Goal: Task Accomplishment & Management: Manage account settings

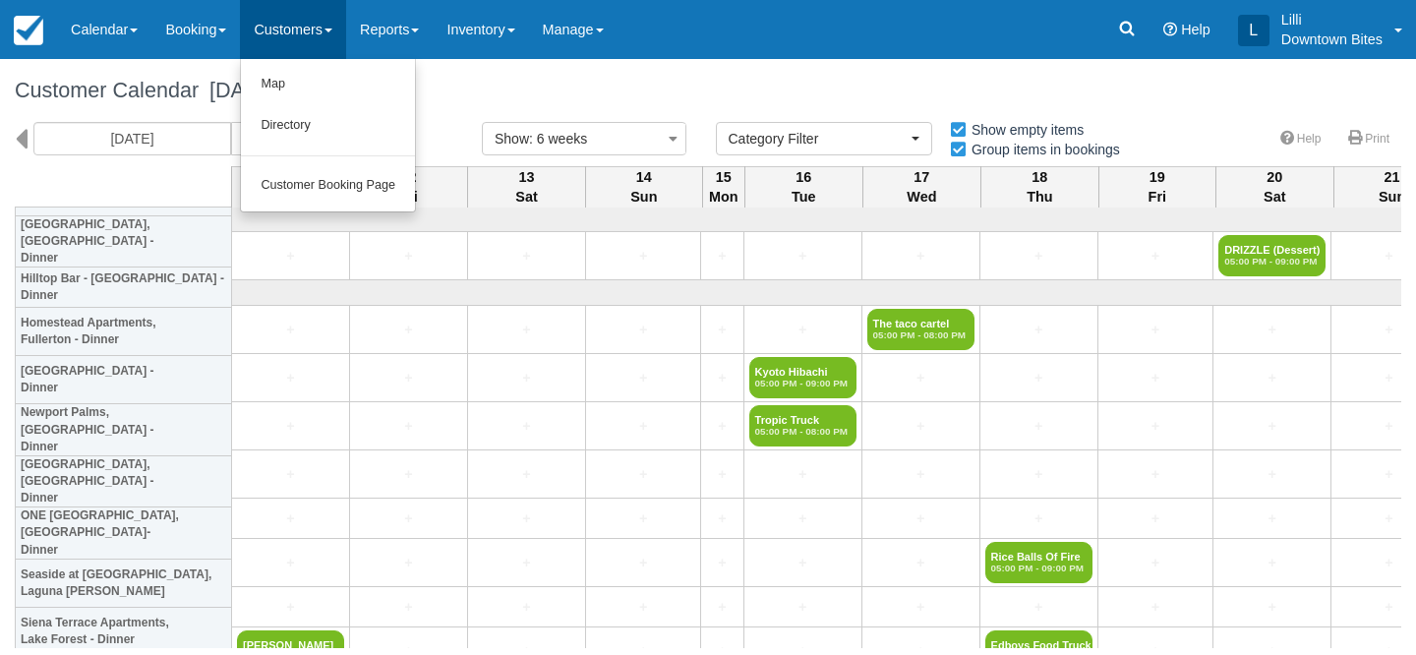
select select
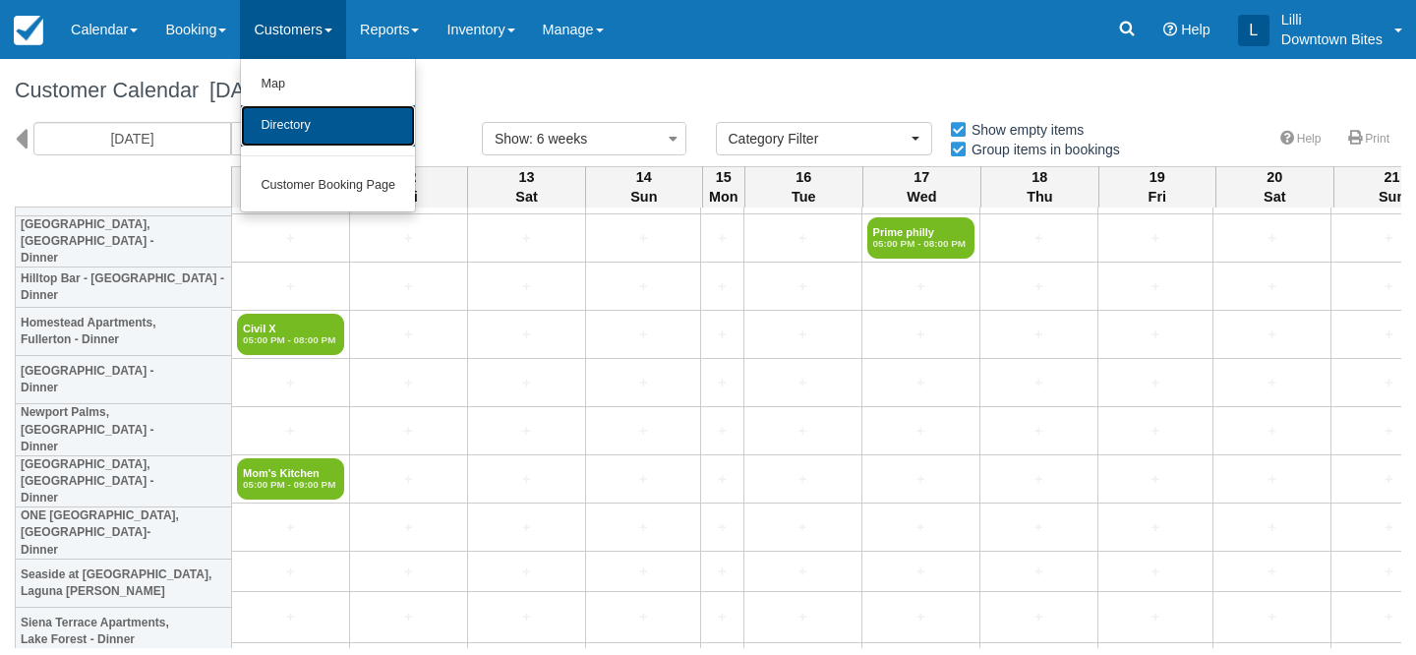
click at [319, 110] on link "Directory" at bounding box center [328, 125] width 174 height 41
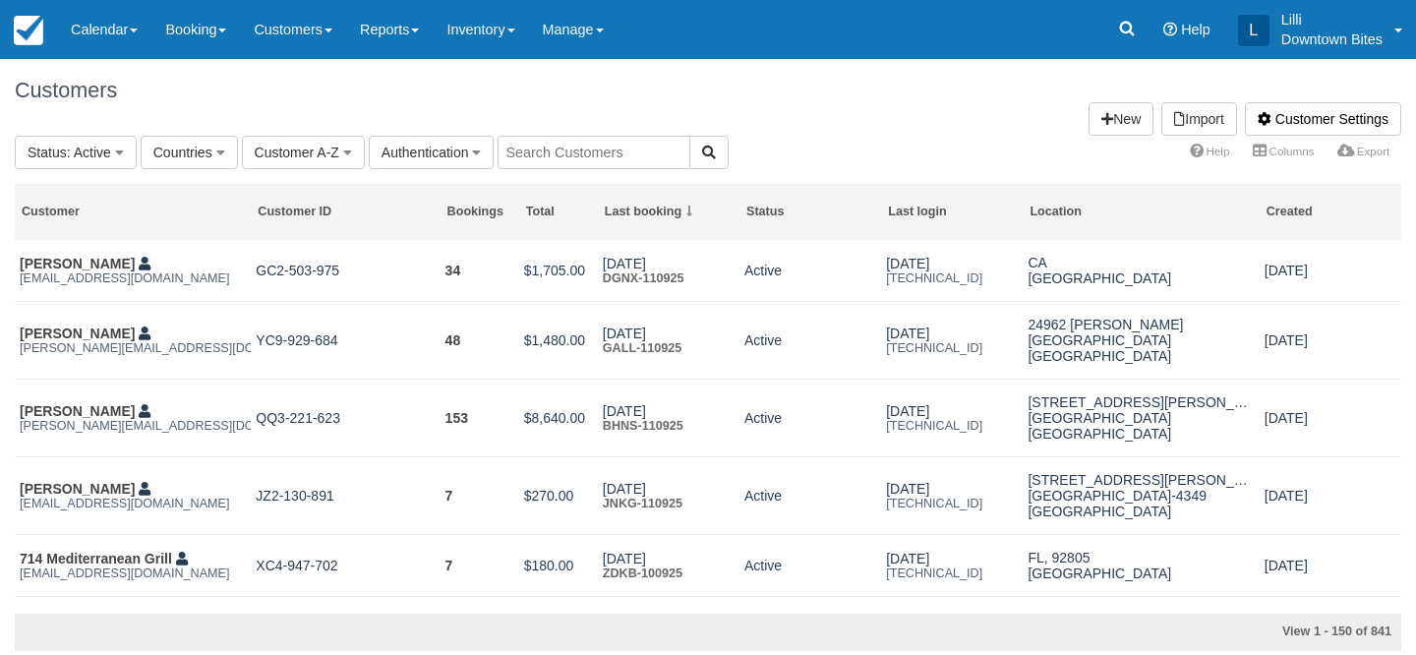
click at [620, 145] on input "text" at bounding box center [594, 152] width 193 height 33
type input "kyot"
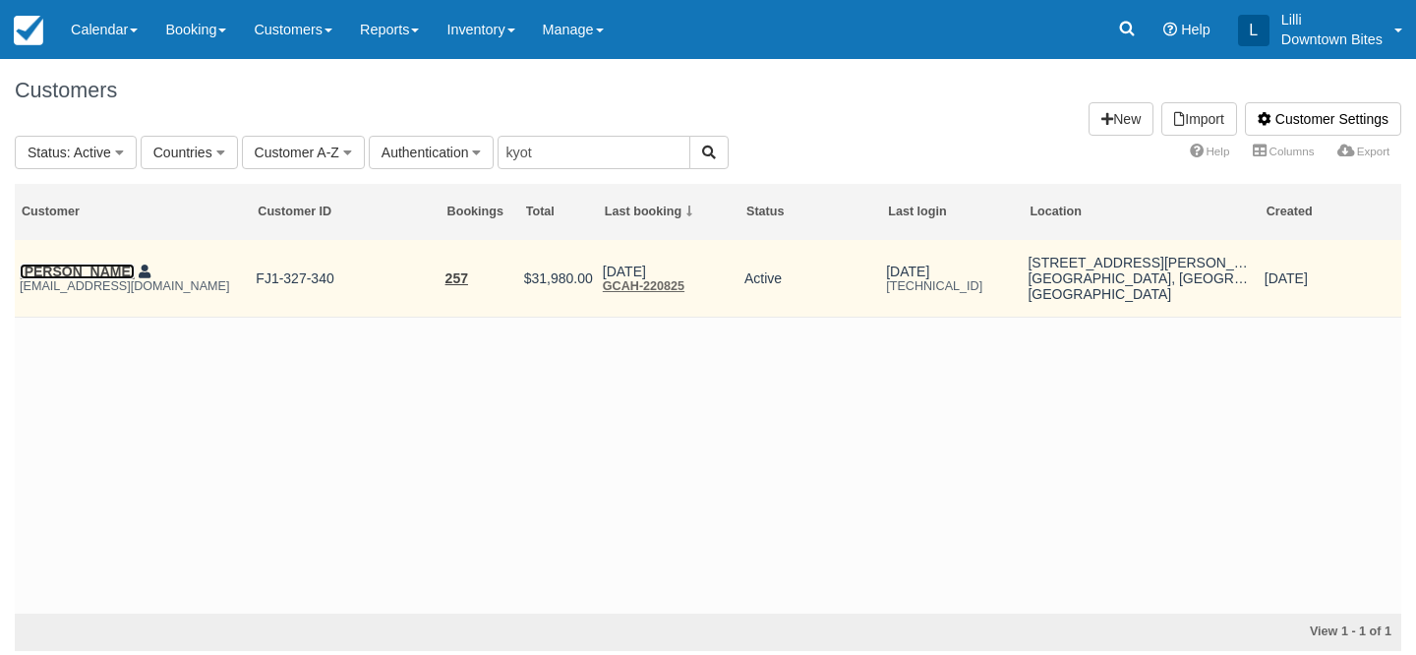
click at [84, 269] on link "Josephine Chau" at bounding box center [77, 272] width 115 height 16
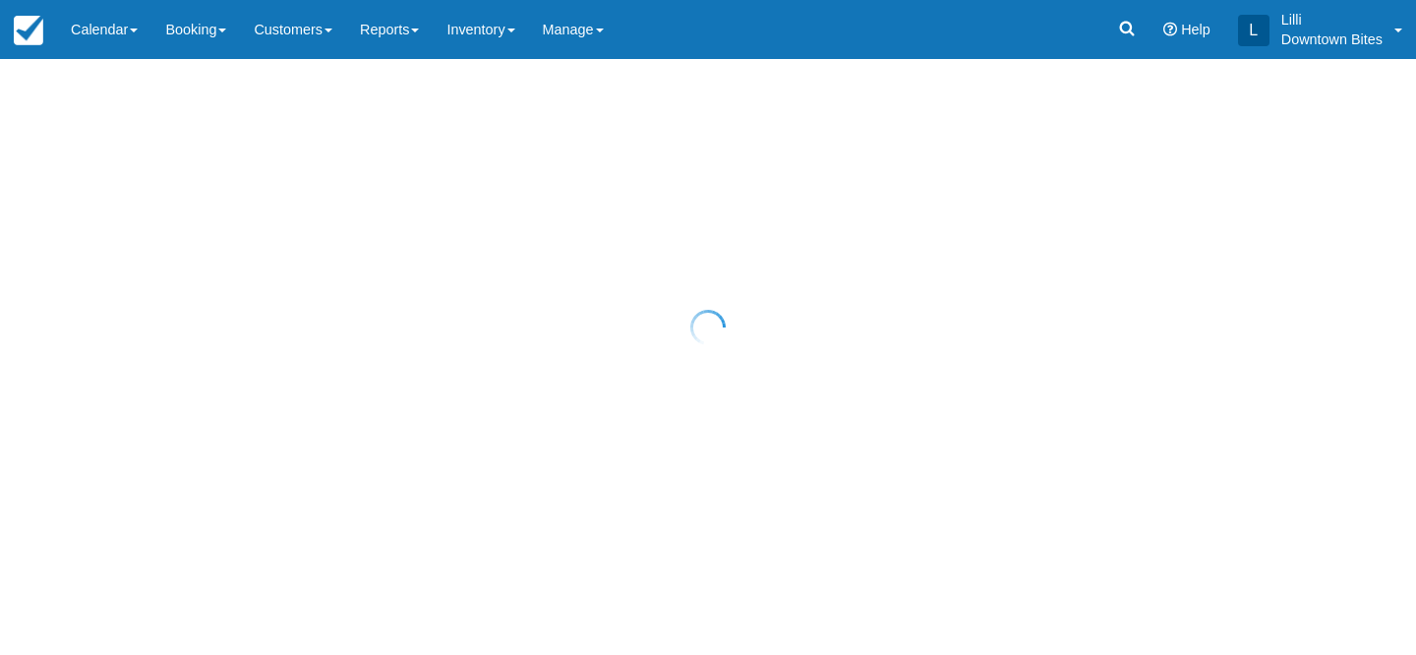
select select "50"
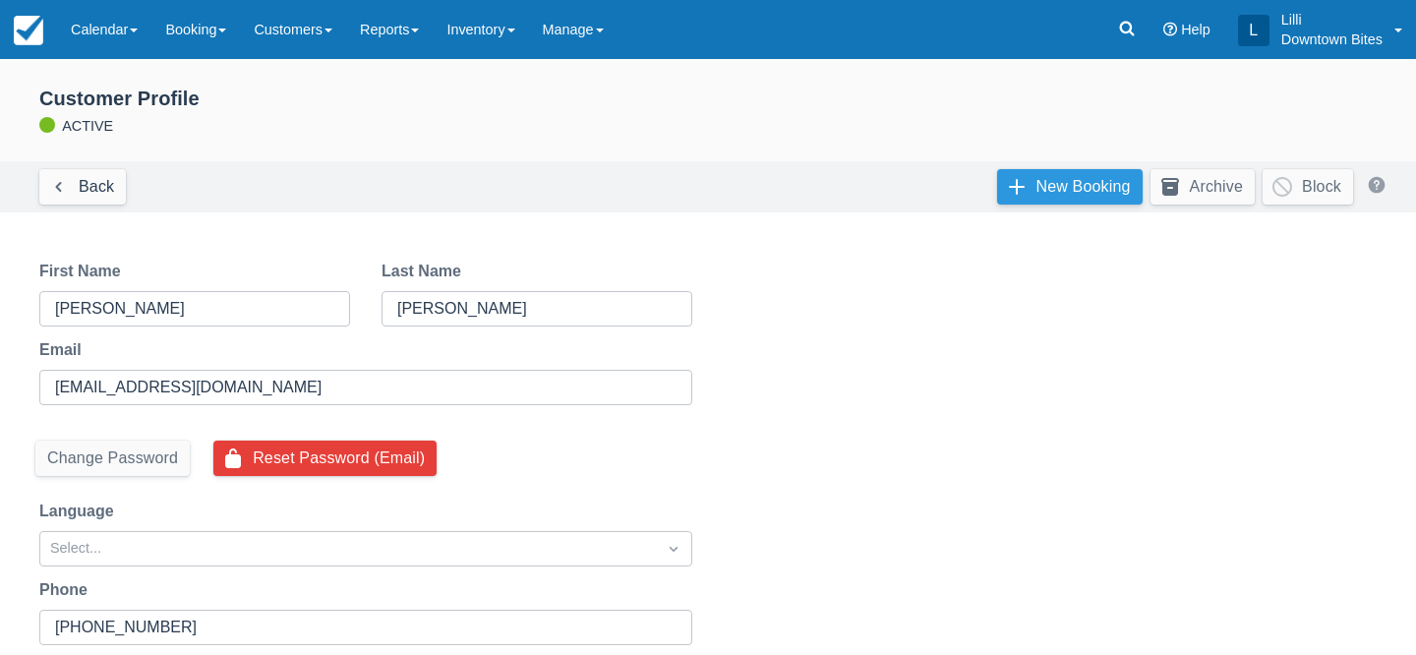
click at [1116, 182] on link "New Booking" at bounding box center [1070, 186] width 146 height 35
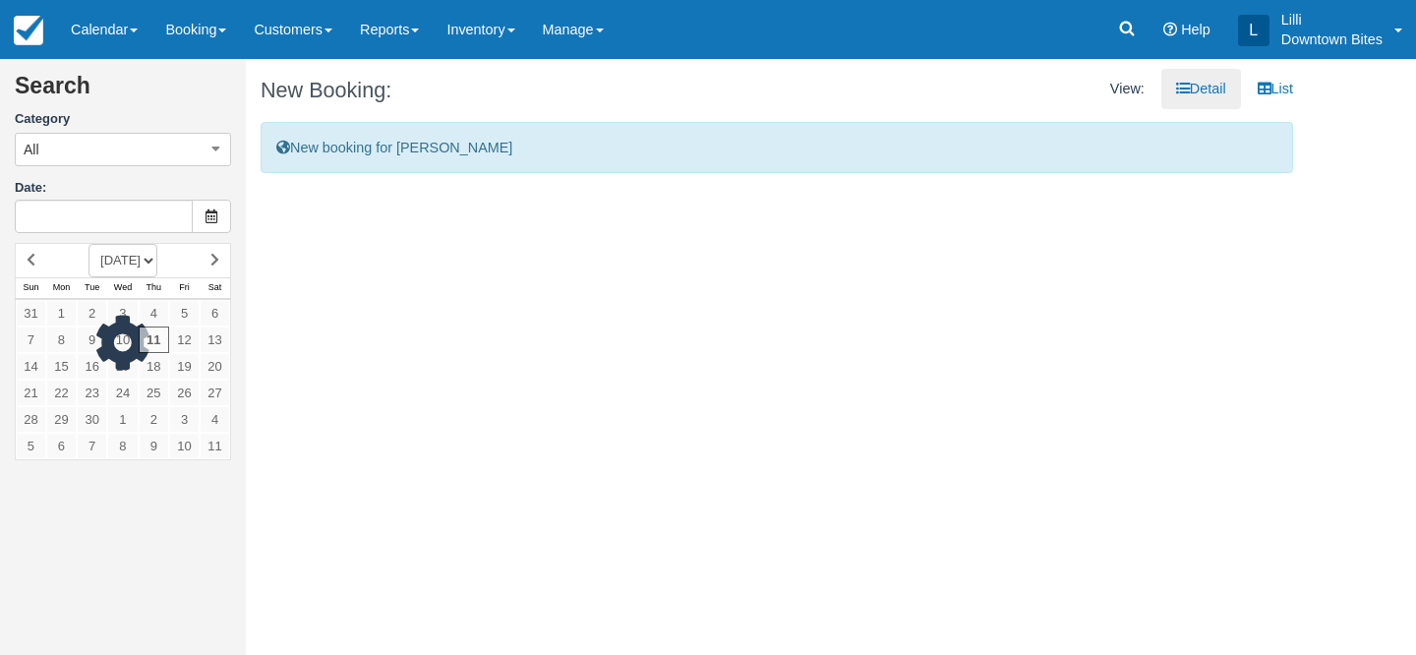
type input "[DATE]"
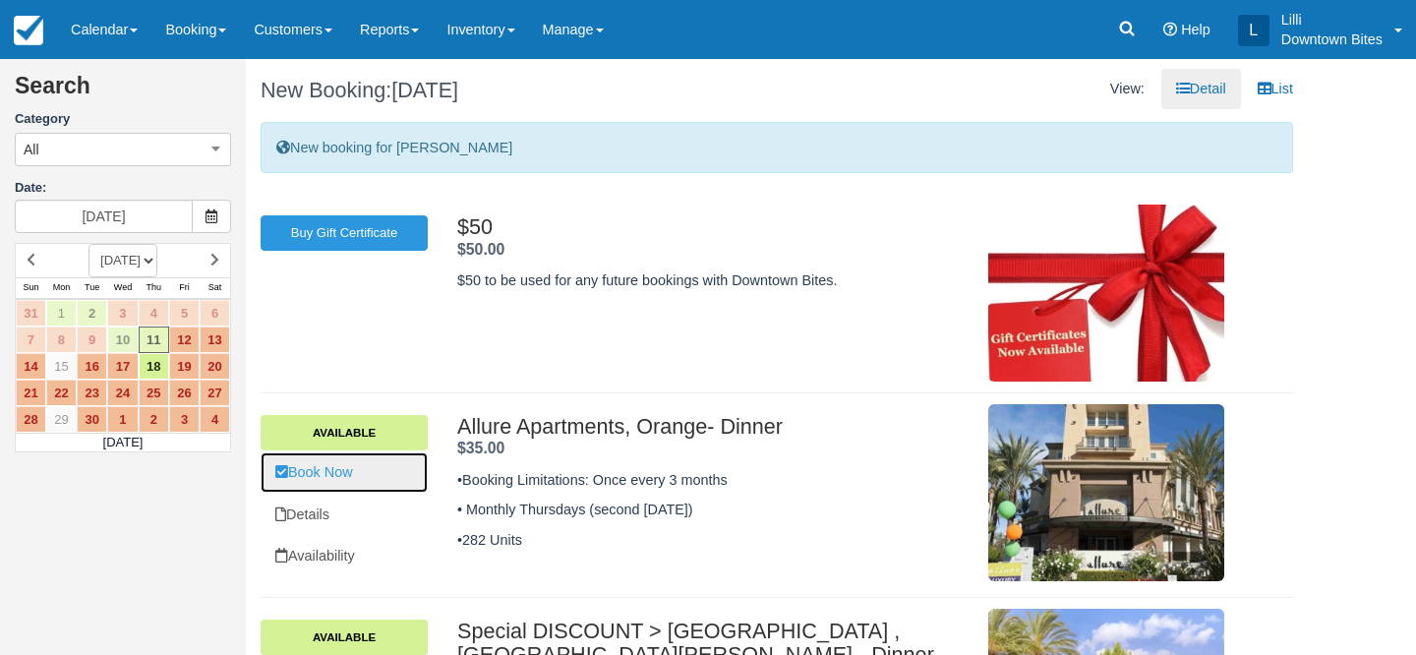
click at [338, 476] on link "Book Now" at bounding box center [344, 472] width 167 height 40
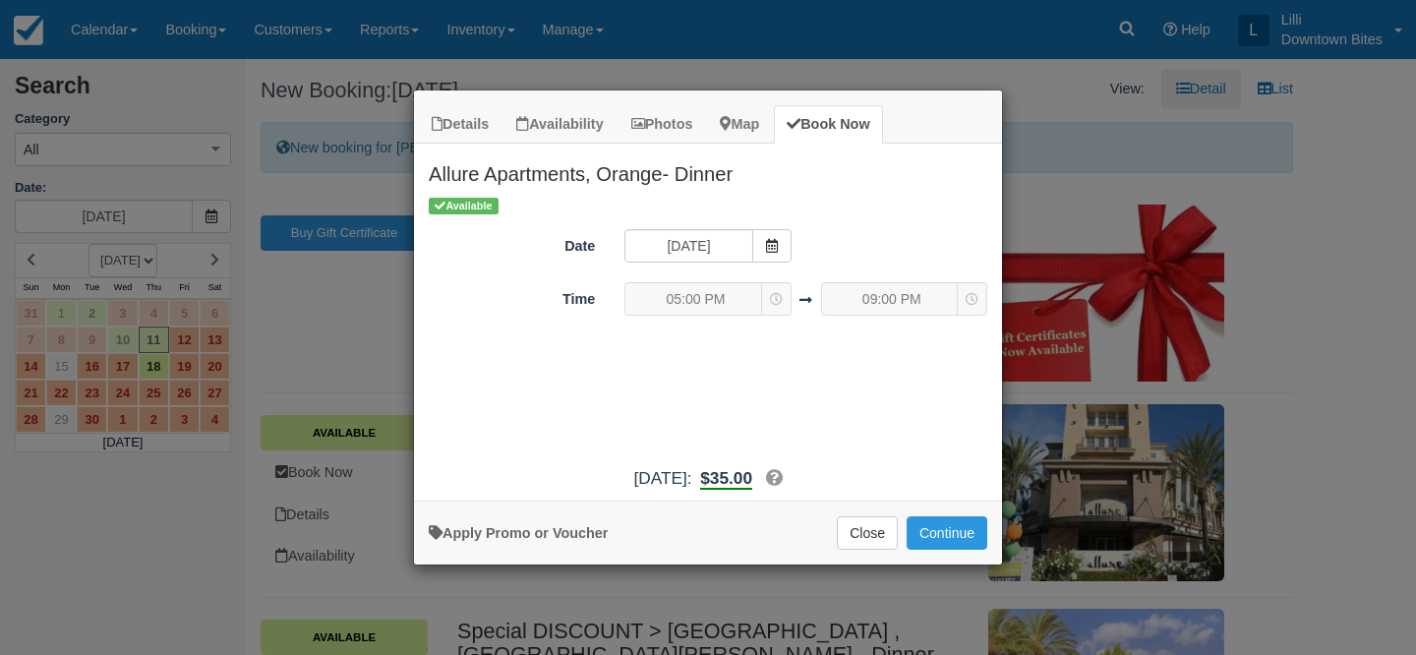
click at [936, 514] on div "Apply Promo or Voucher Close Continue Searching..." at bounding box center [708, 533] width 588 height 64
click at [935, 523] on button "Continue" at bounding box center [947, 532] width 81 height 33
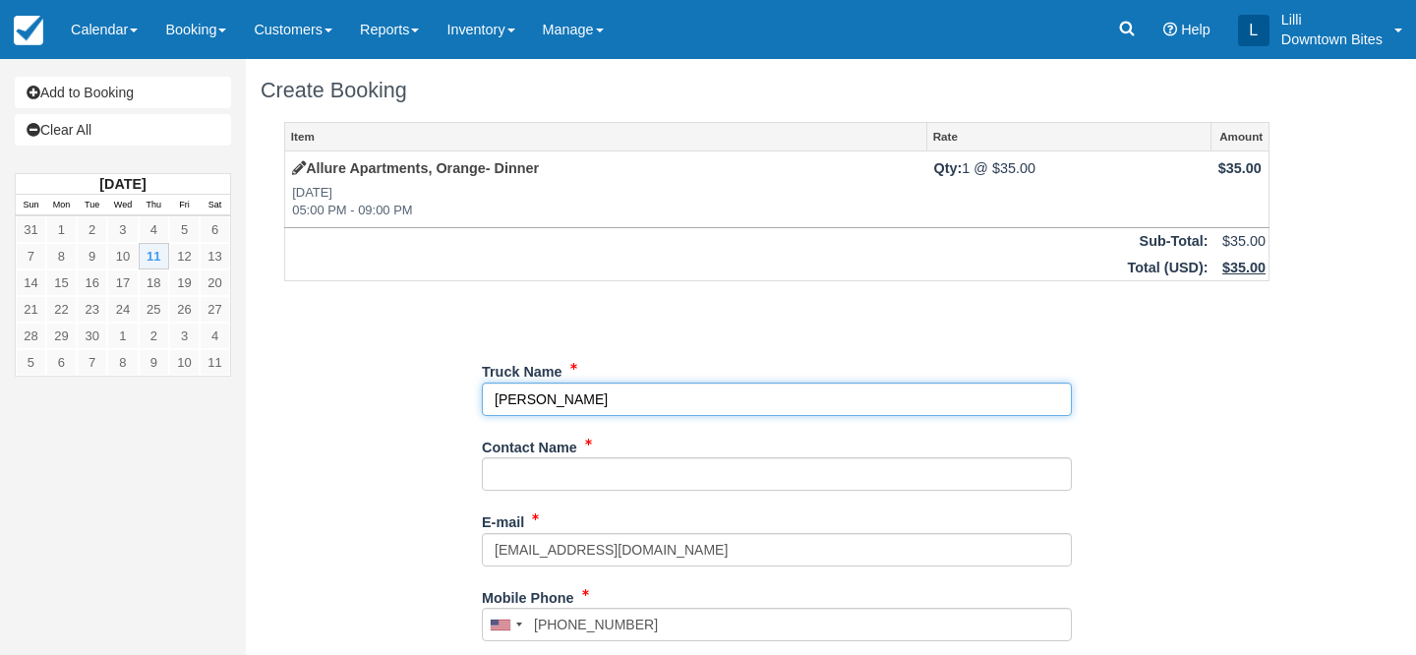
drag, startPoint x: 618, startPoint y: 397, endPoint x: 452, endPoint y: 392, distance: 165.3
click at [452, 392] on div "Item Rate Amount Allure Apartments, Orange- Dinner Thu Sep 11, 2025 05:00 PM - …" at bounding box center [777, 625] width 1033 height 1006
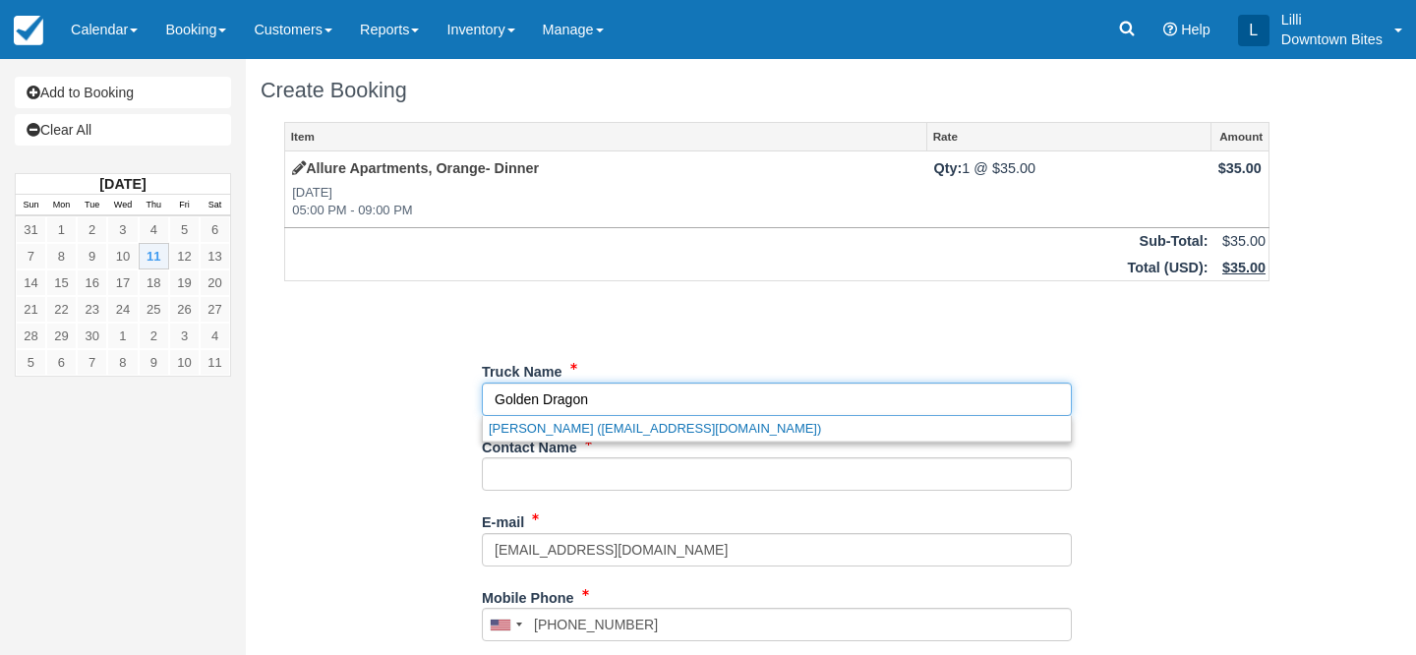
type input "Golden Dragon"
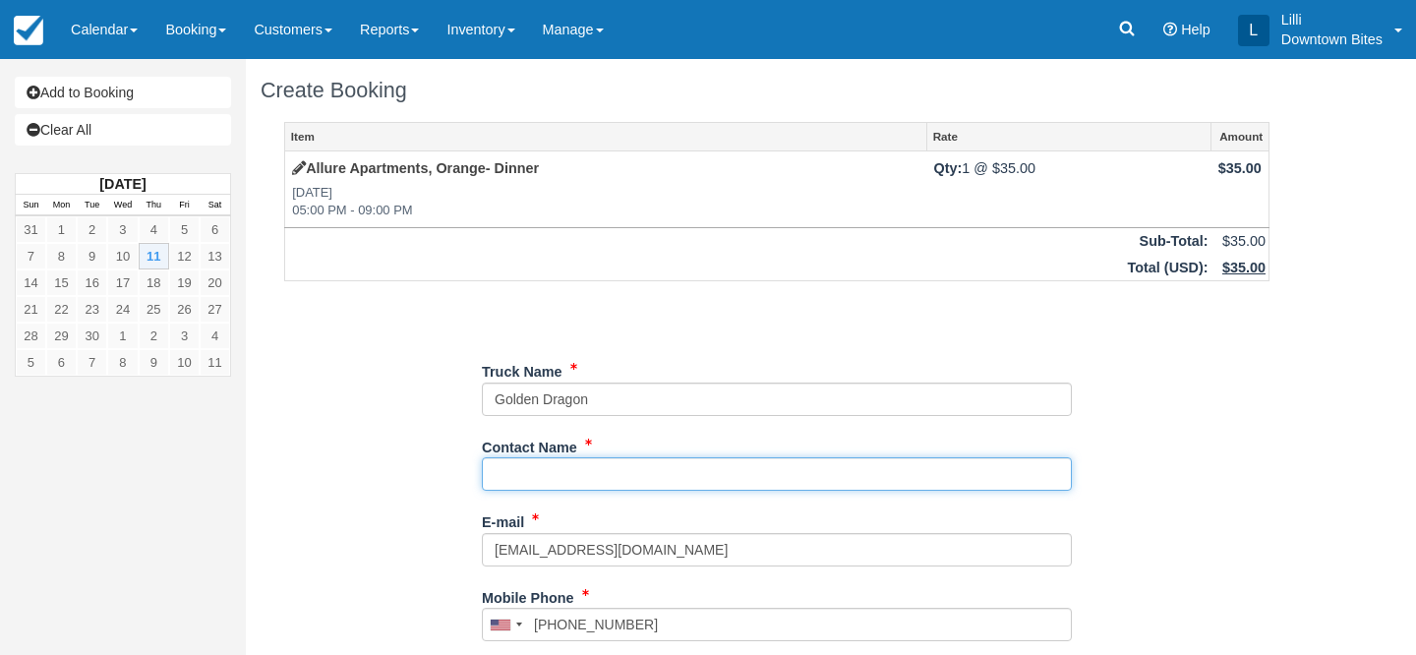
paste input "[PERSON_NAME]"
type input "[PERSON_NAME]"
type input "[PHONE_NUMBER]"
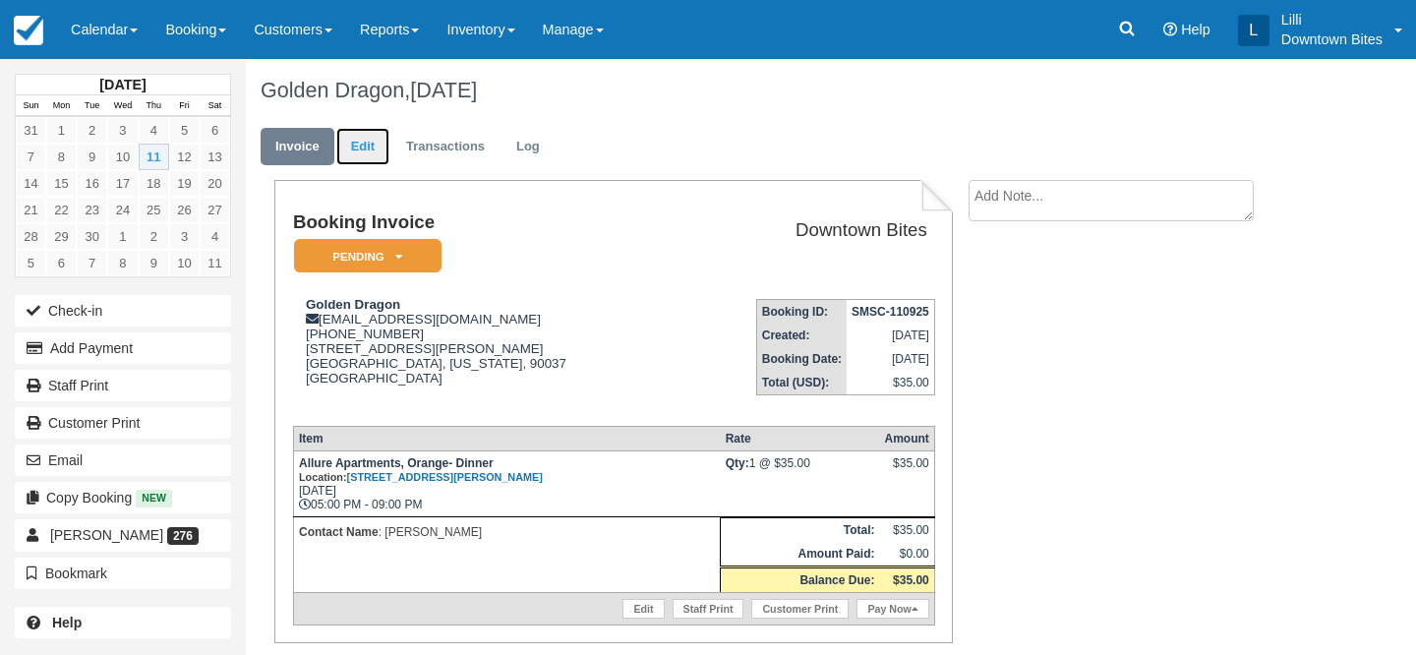
click at [360, 145] on link "Edit" at bounding box center [362, 147] width 53 height 38
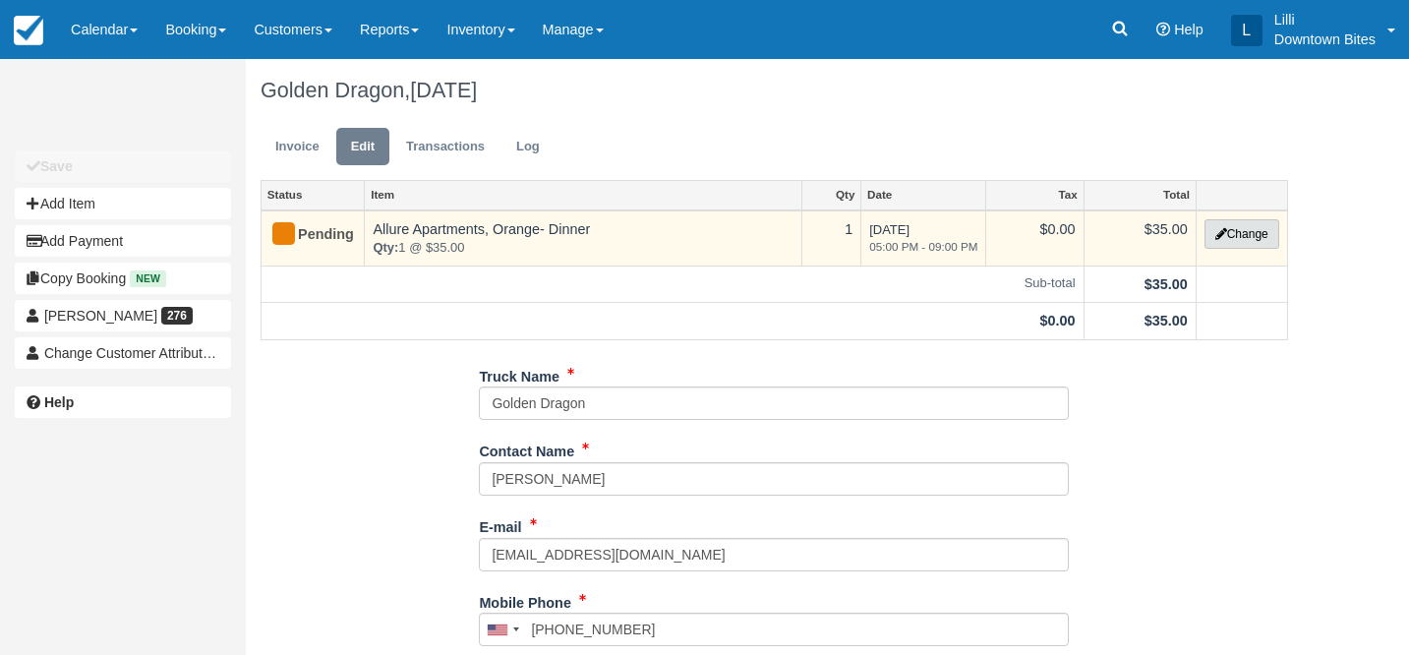
click at [1267, 235] on button "Change" at bounding box center [1242, 234] width 75 height 30
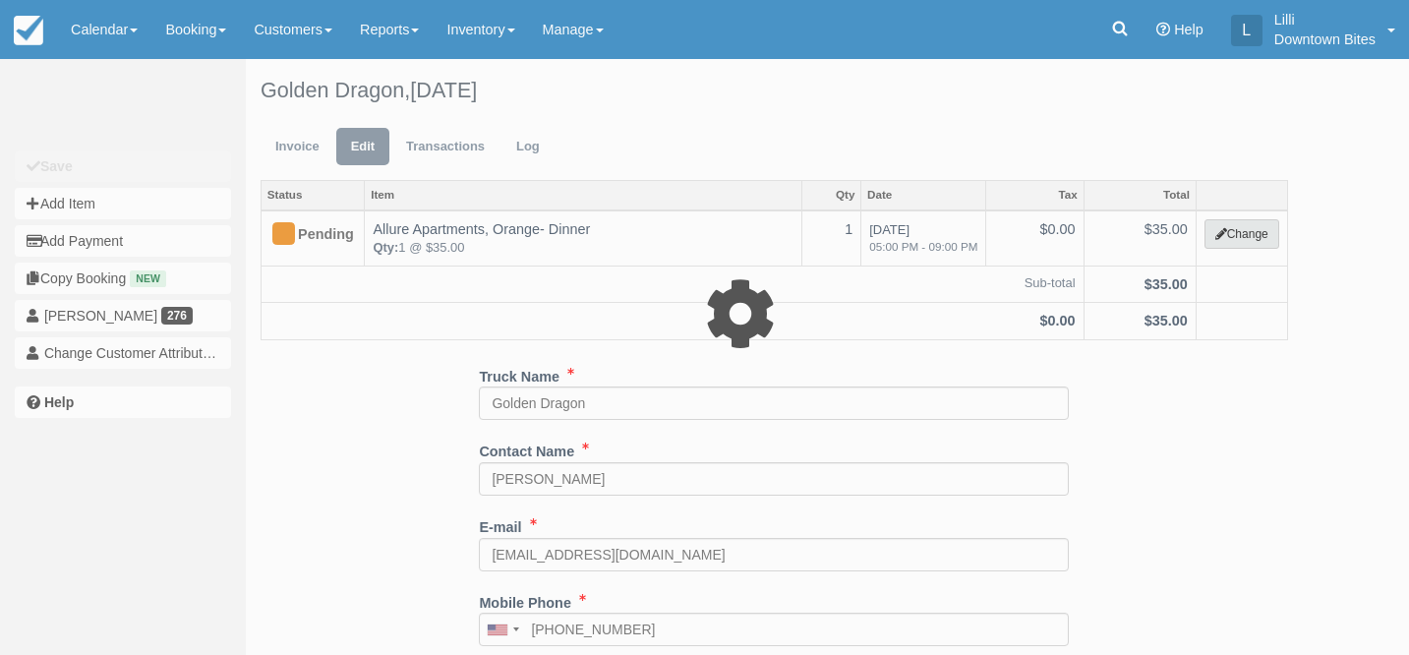
select select "4"
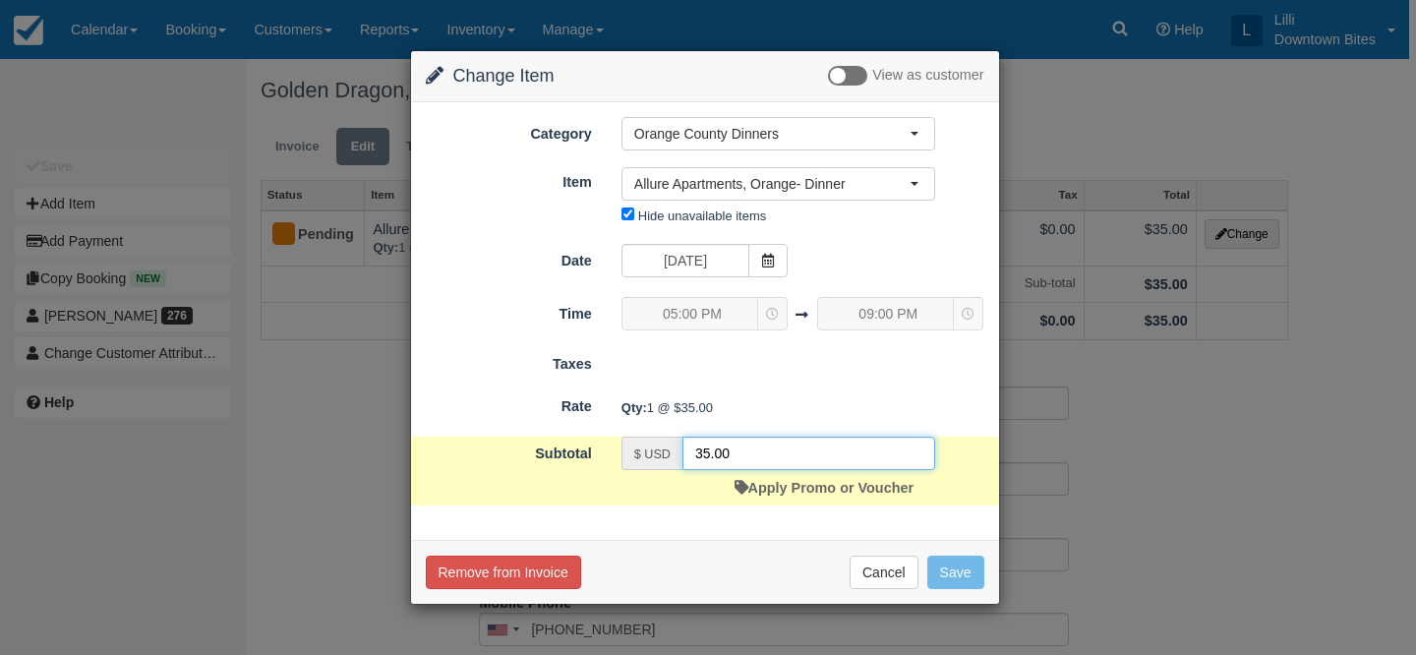
click at [709, 452] on input "35.00" at bounding box center [809, 453] width 253 height 33
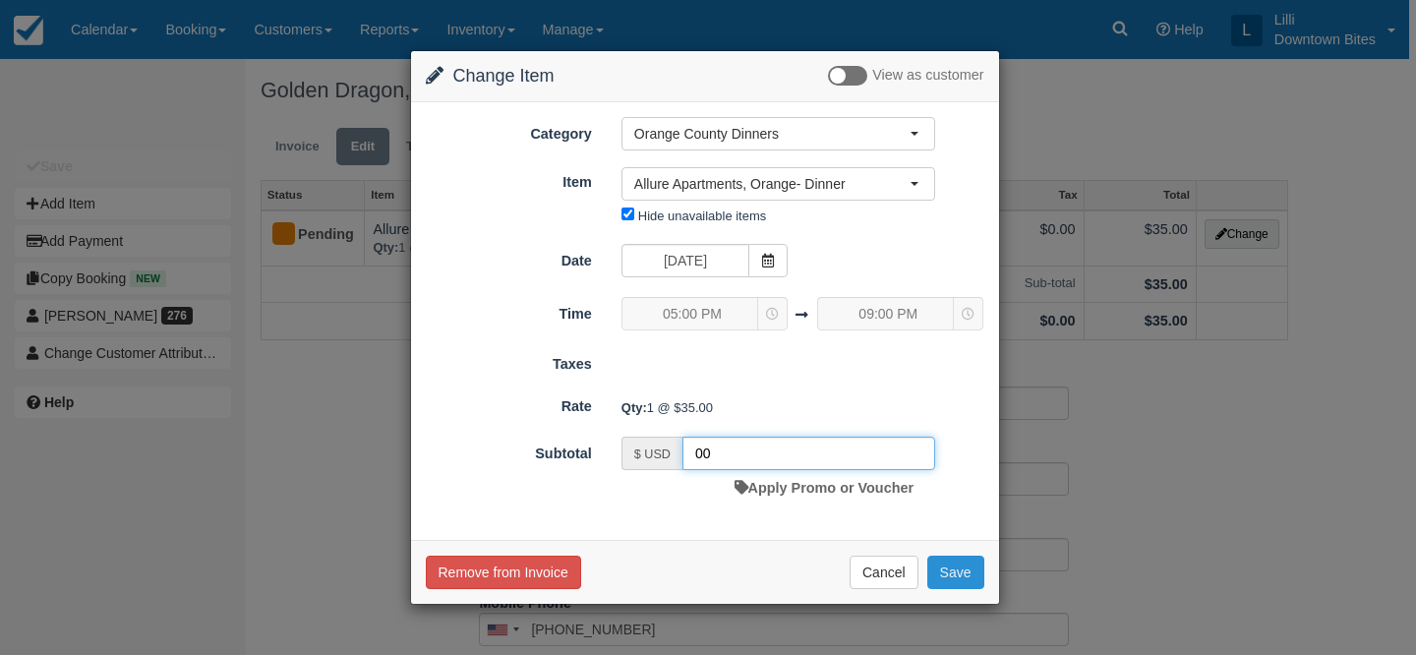
type input "00"
click at [954, 567] on button "Save" at bounding box center [955, 572] width 57 height 33
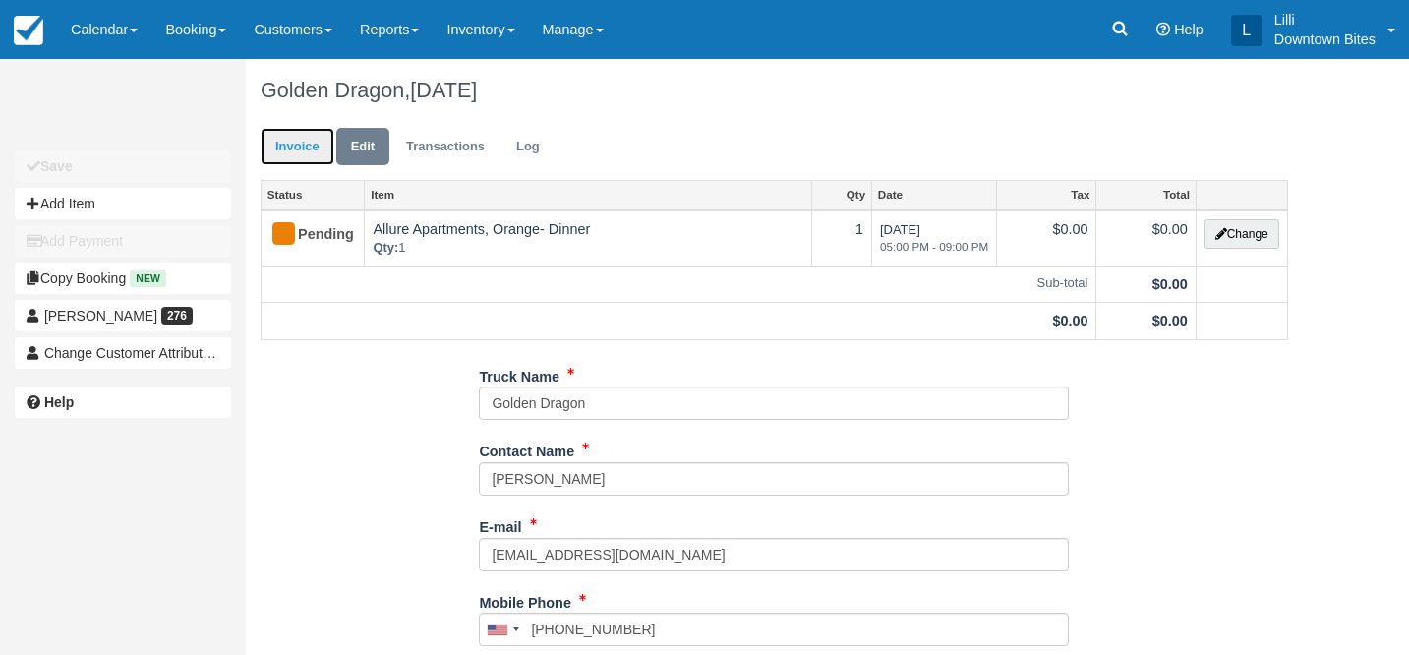
click at [302, 151] on link "Invoice" at bounding box center [298, 147] width 74 height 38
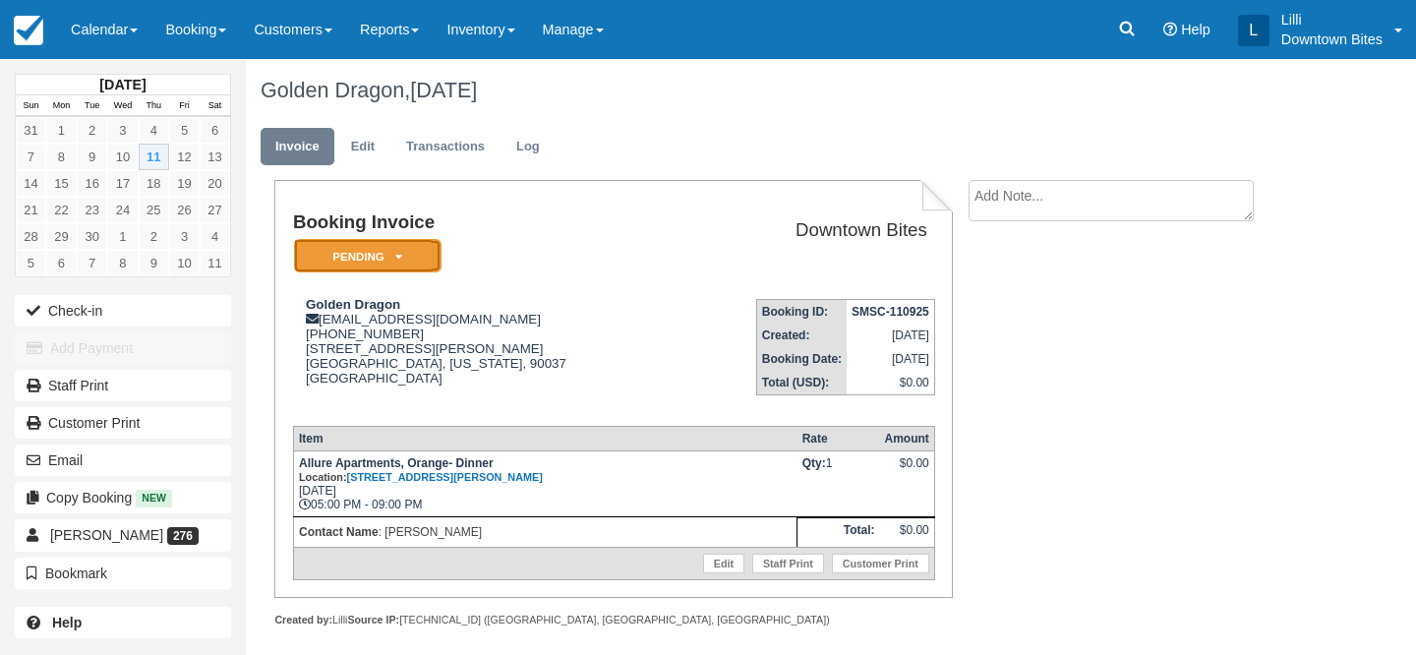
click at [354, 250] on em "Pending" at bounding box center [368, 256] width 148 height 34
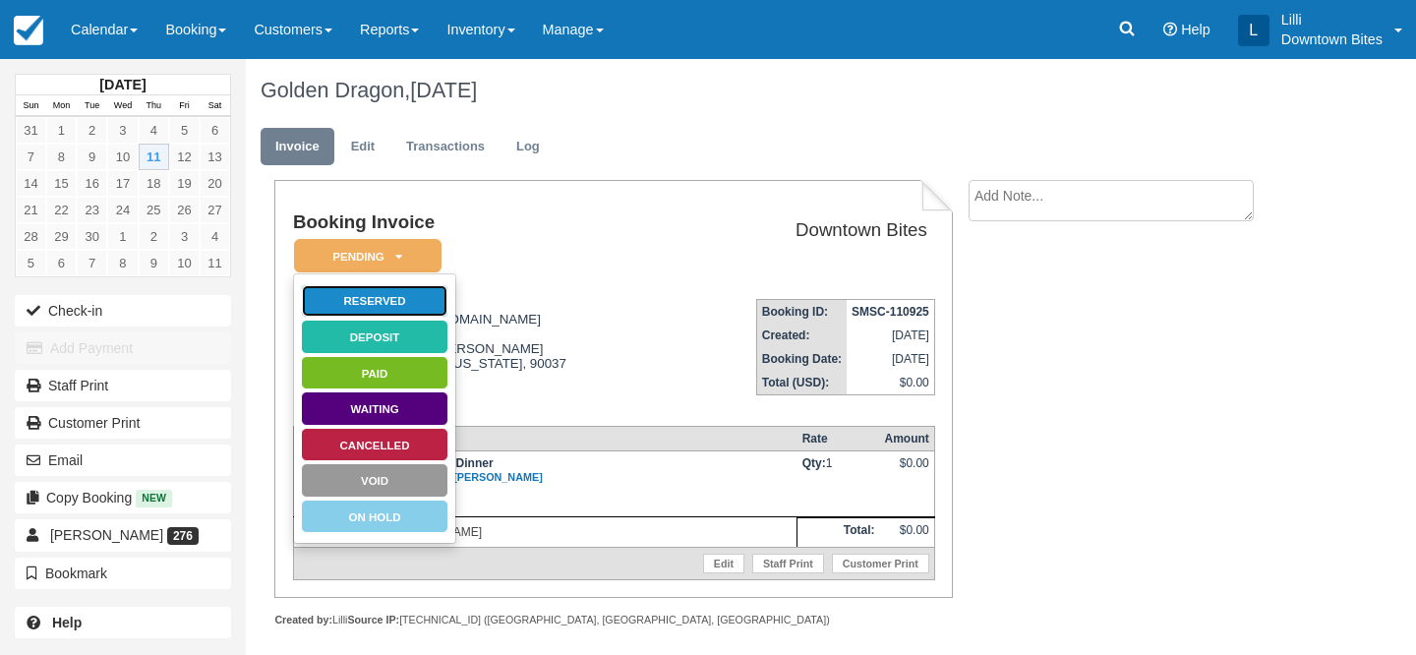
click at [413, 295] on link "Reserved" at bounding box center [375, 301] width 148 height 34
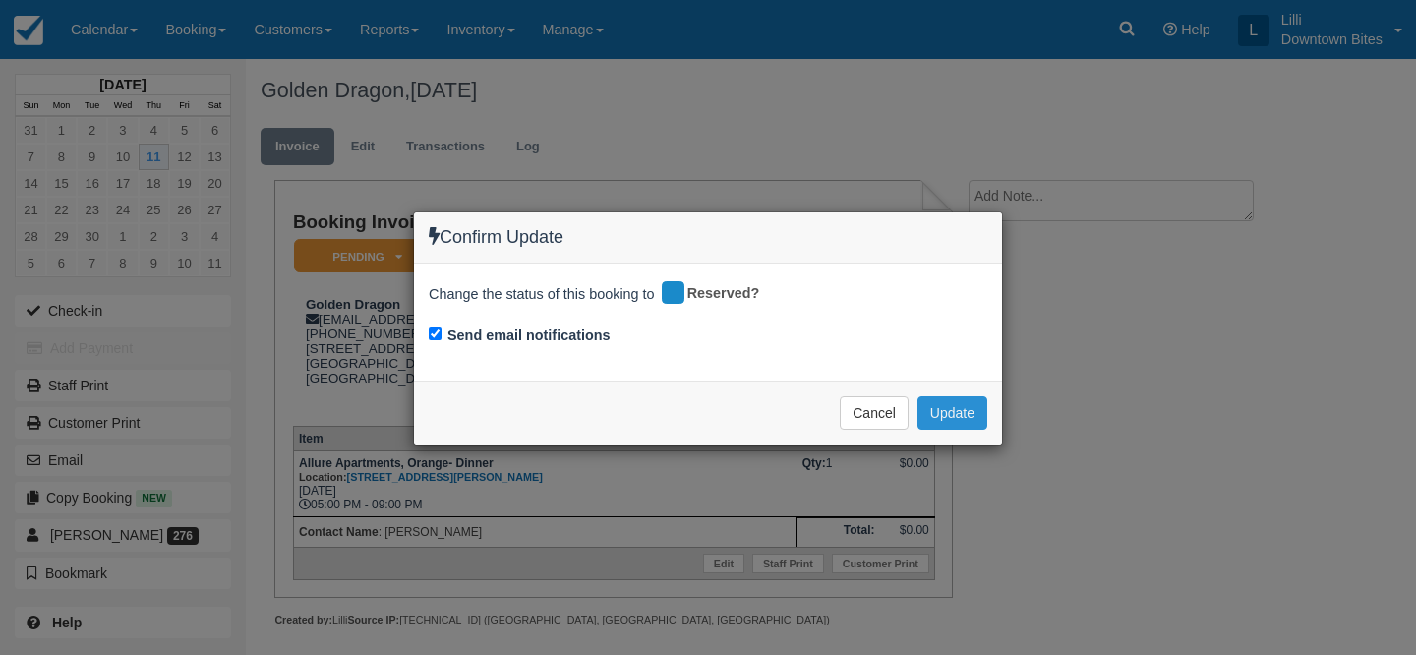
click at [947, 417] on button "Update" at bounding box center [953, 412] width 70 height 33
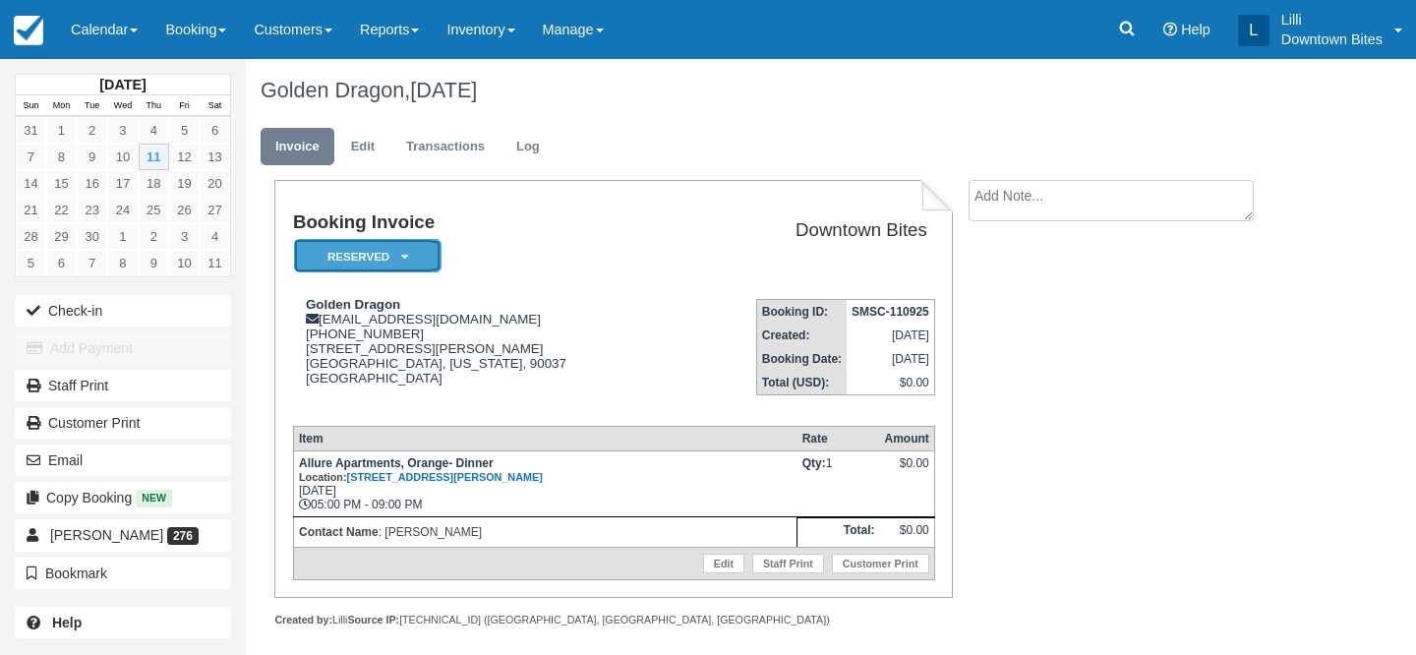
click at [418, 251] on em "Reserved" at bounding box center [368, 256] width 148 height 34
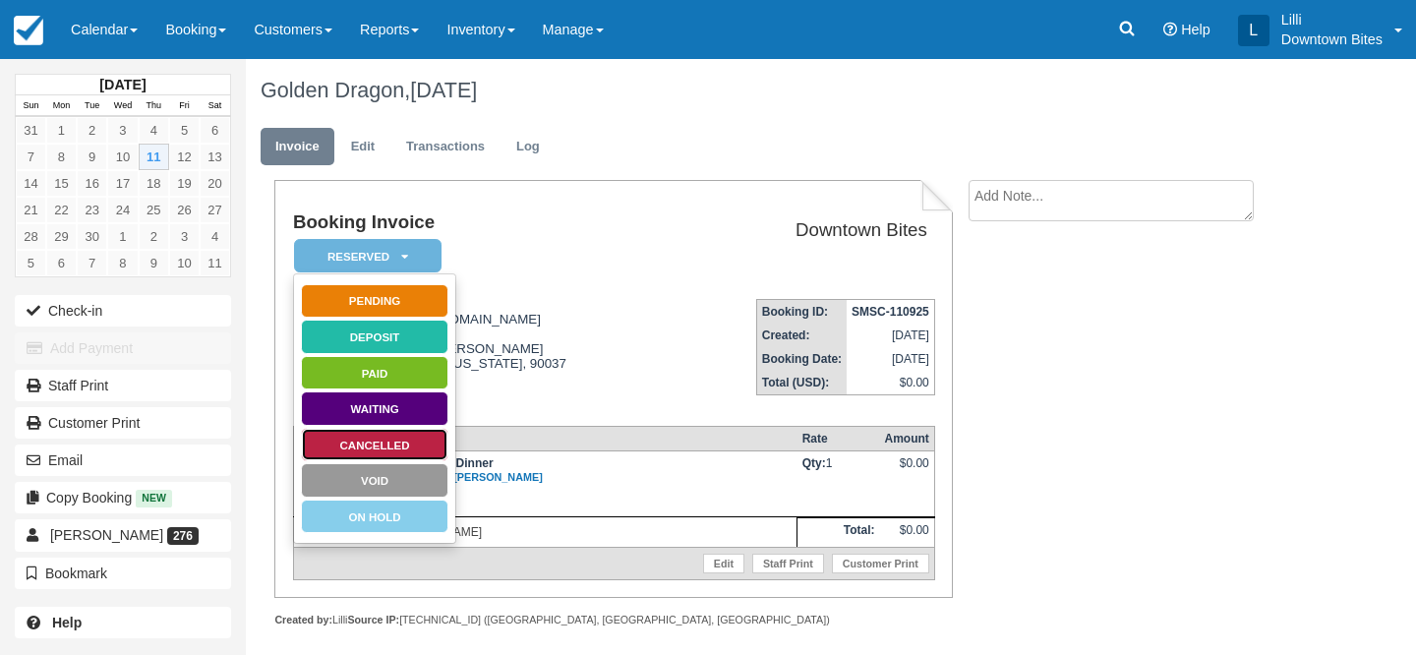
click at [417, 447] on link "Cancelled" at bounding box center [375, 445] width 148 height 34
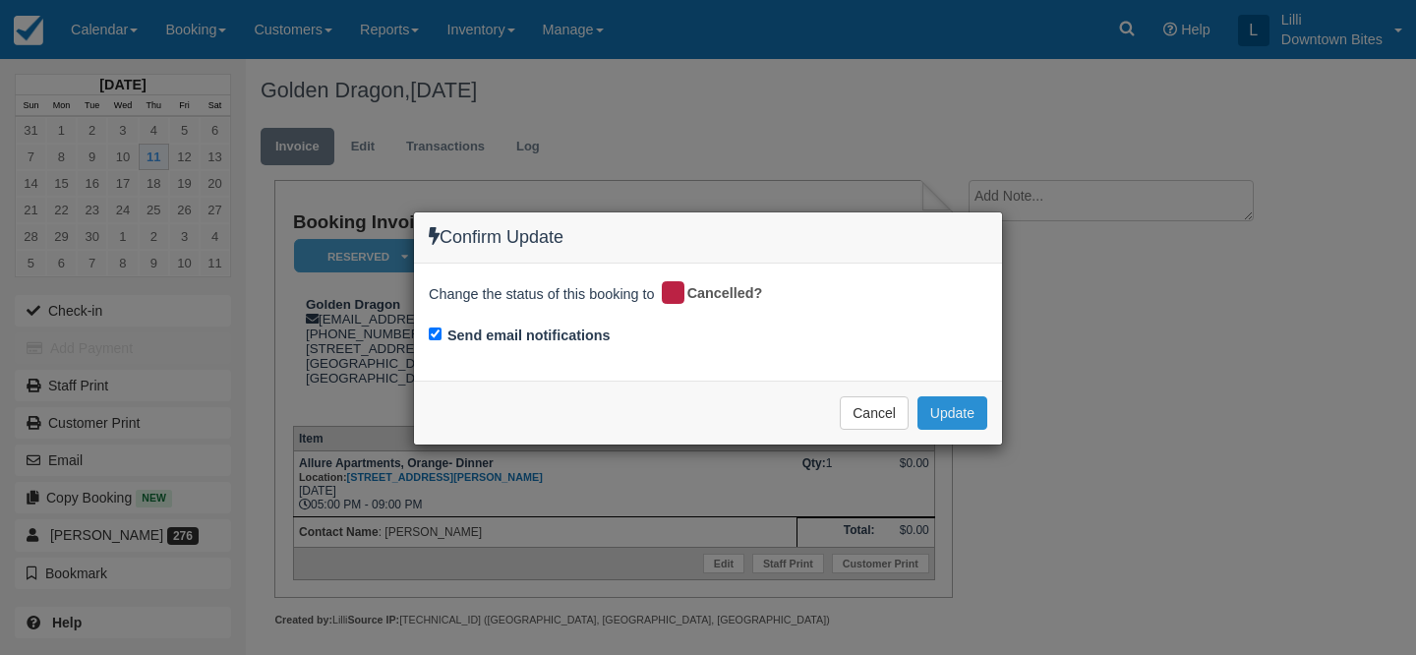
click at [944, 405] on button "Update" at bounding box center [953, 412] width 70 height 33
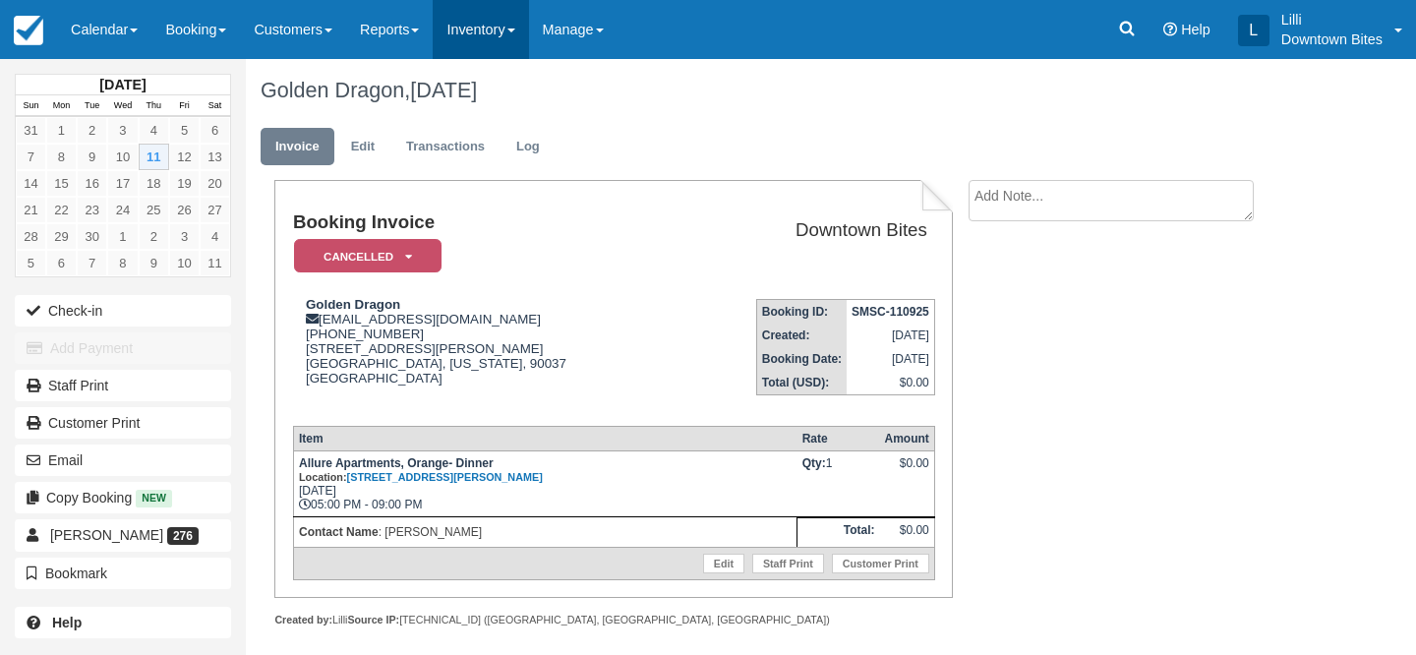
click at [494, 25] on link "Inventory" at bounding box center [480, 29] width 95 height 59
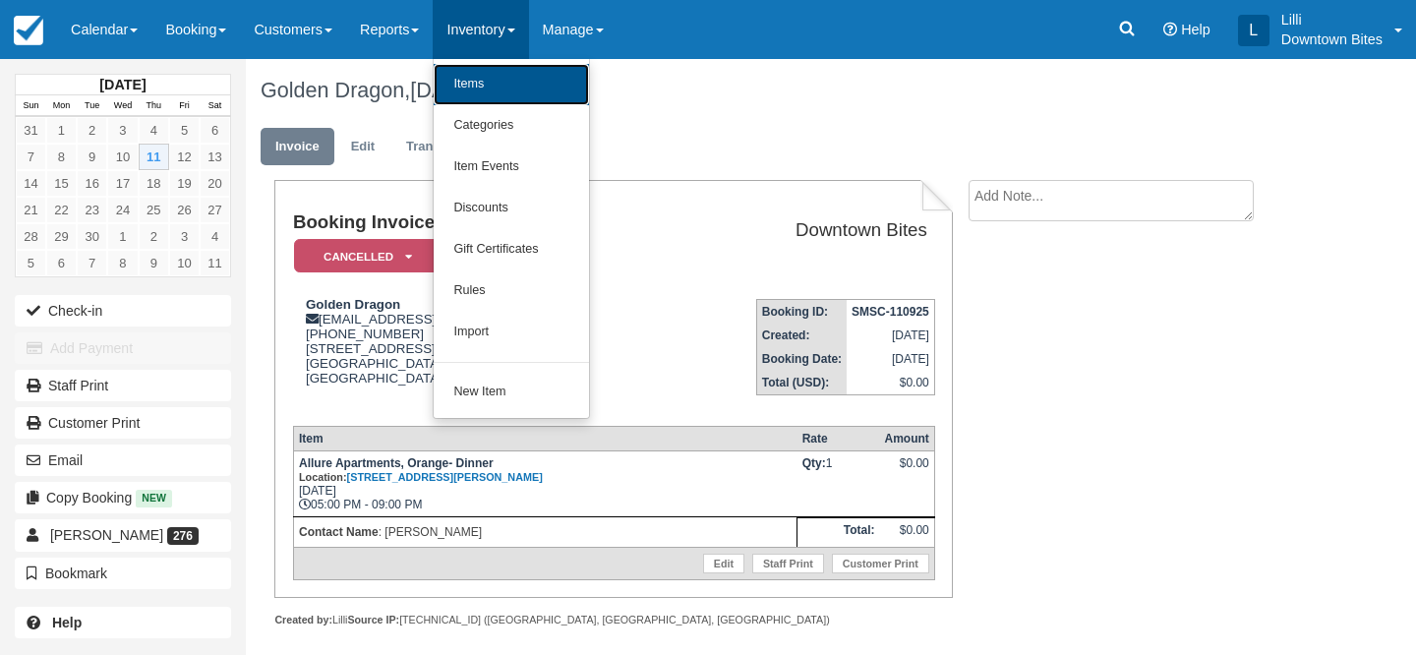
click at [497, 82] on link "Items" at bounding box center [511, 84] width 155 height 41
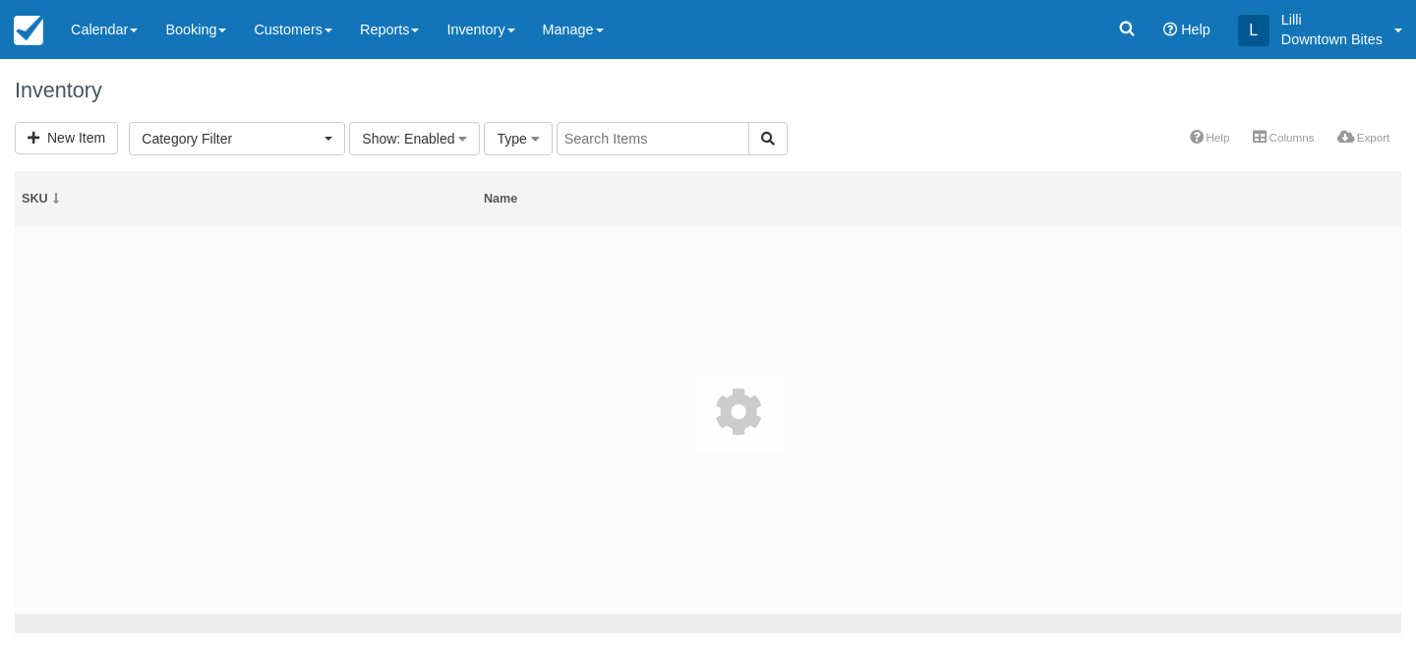
select select
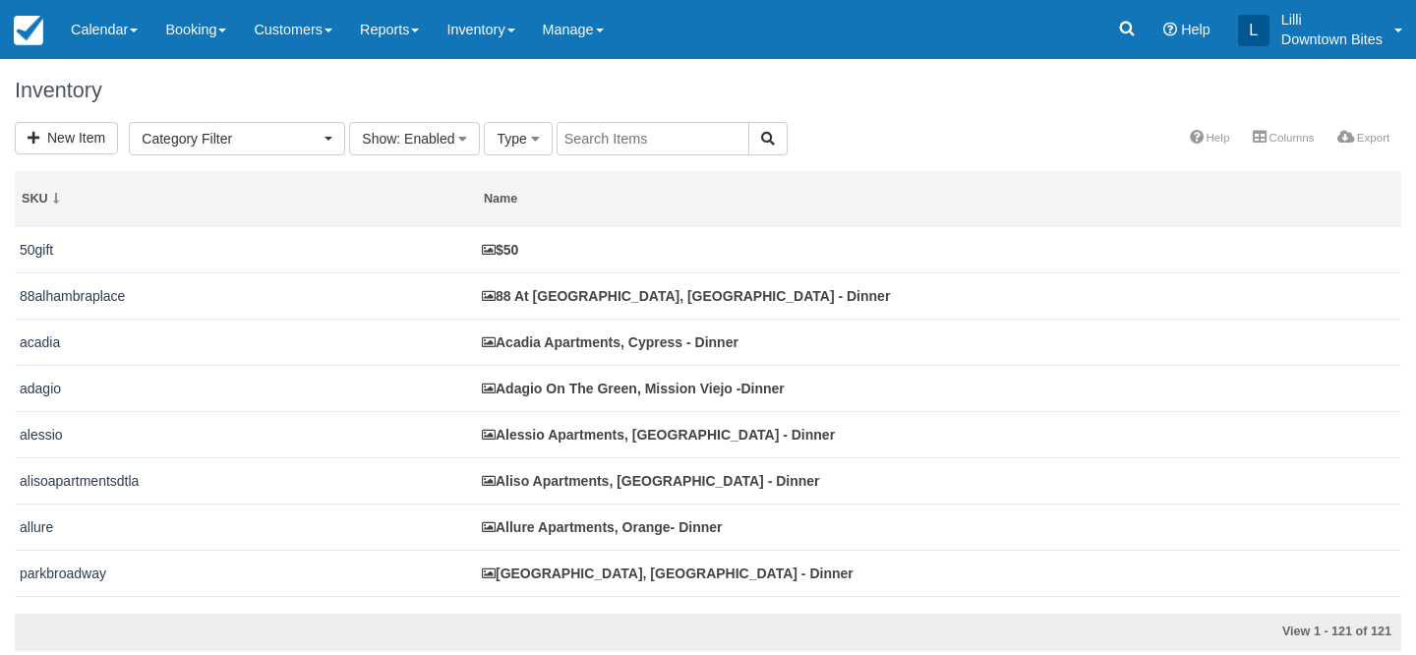
click at [651, 138] on input "text" at bounding box center [653, 138] width 193 height 33
type input "allure"
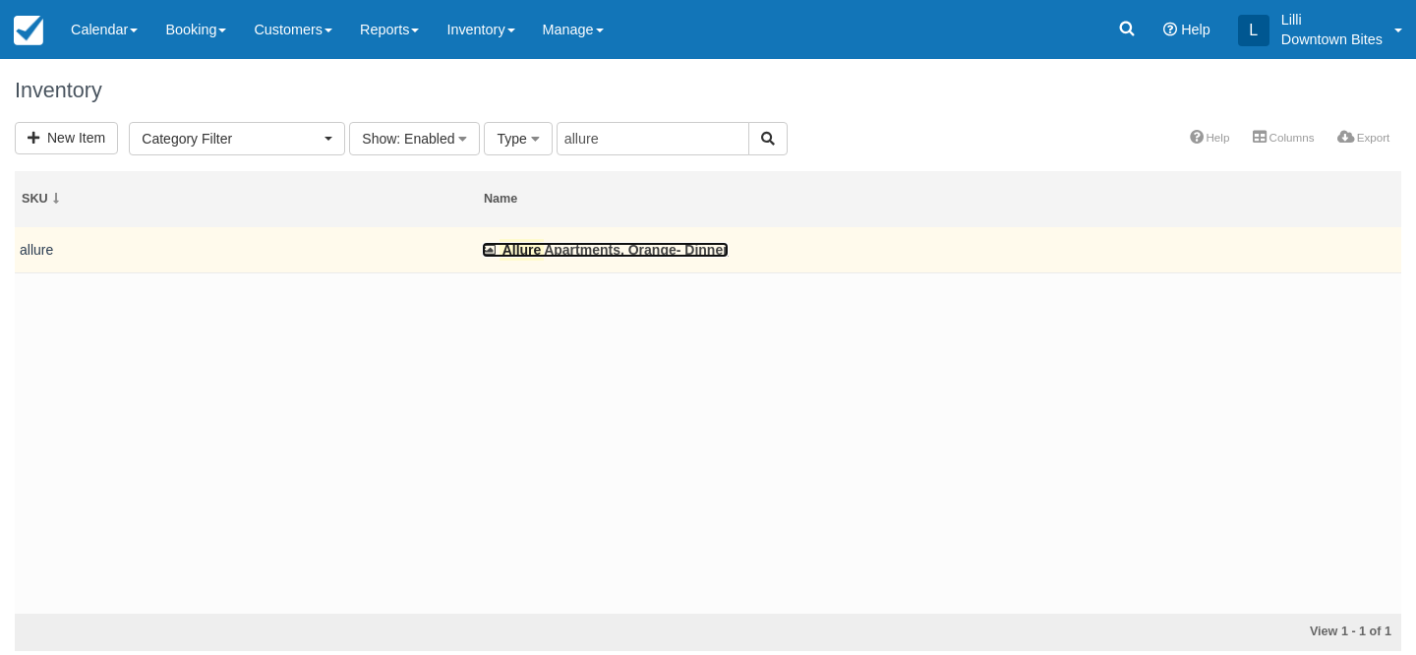
click at [626, 246] on link "Allure Apartments, Orange- Dinner" at bounding box center [605, 250] width 247 height 16
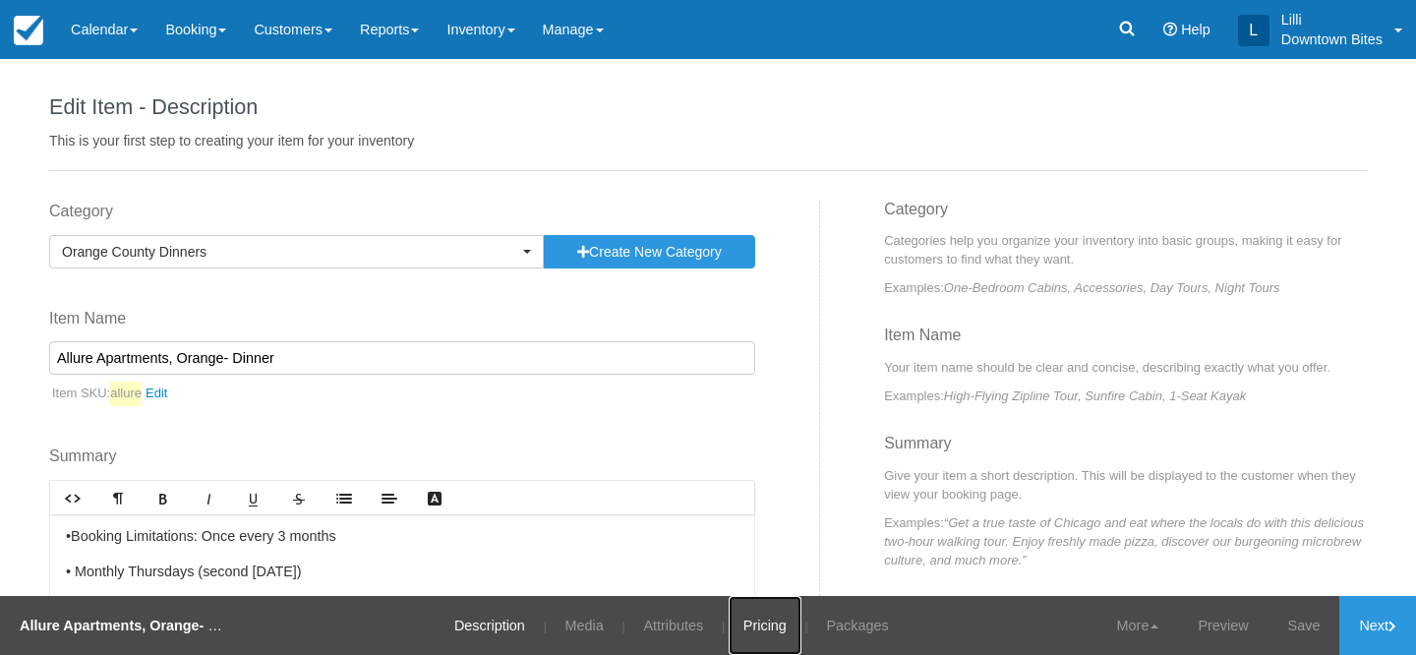
click at [776, 625] on link "Pricing" at bounding box center [765, 625] width 73 height 59
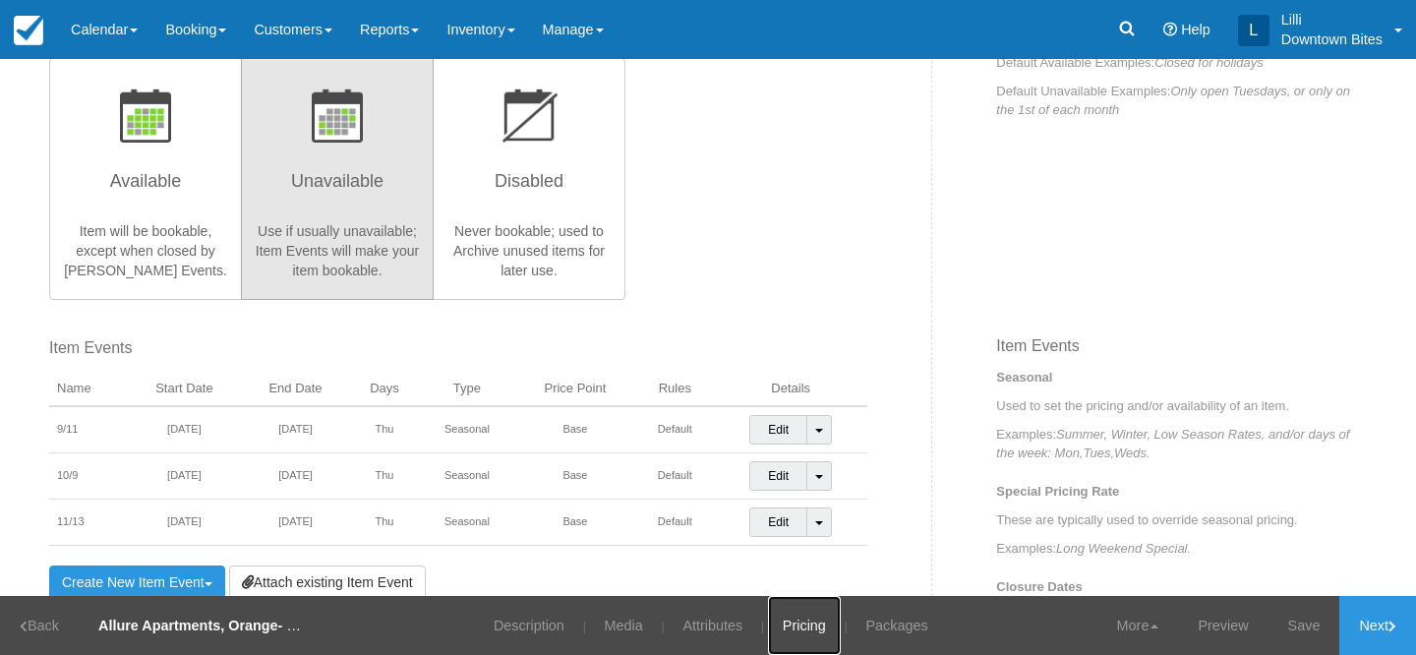
scroll to position [470, 0]
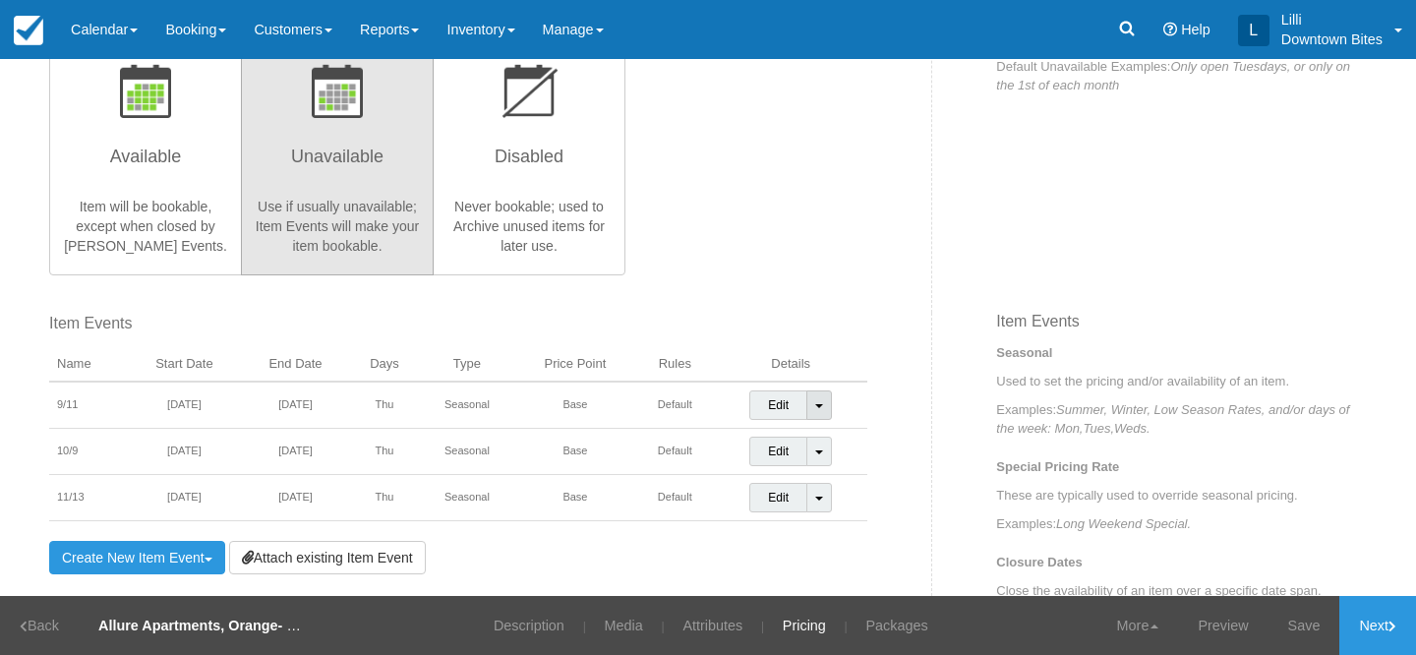
click at [823, 399] on link "Toggle Dropdown" at bounding box center [820, 405] width 26 height 30
click at [808, 447] on link "Detach Event" at bounding box center [805, 446] width 110 height 47
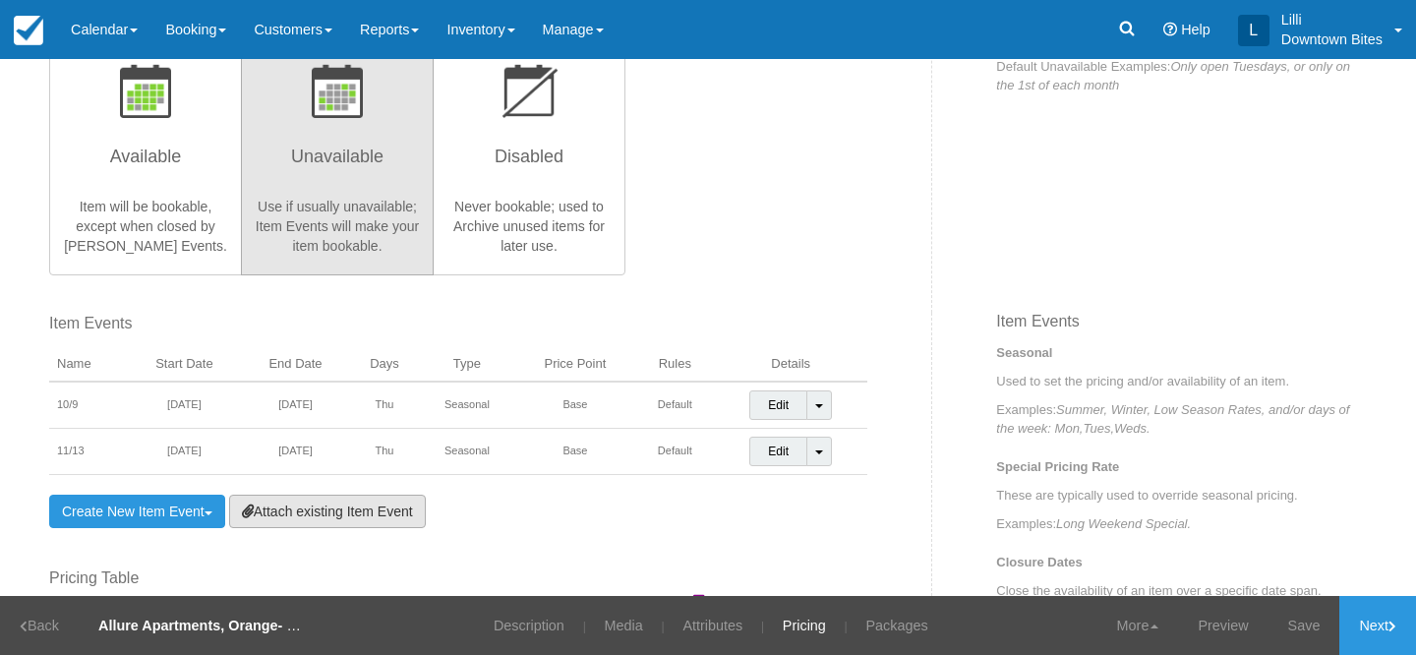
click at [419, 519] on link "Attach existing Item Event" at bounding box center [327, 511] width 197 height 33
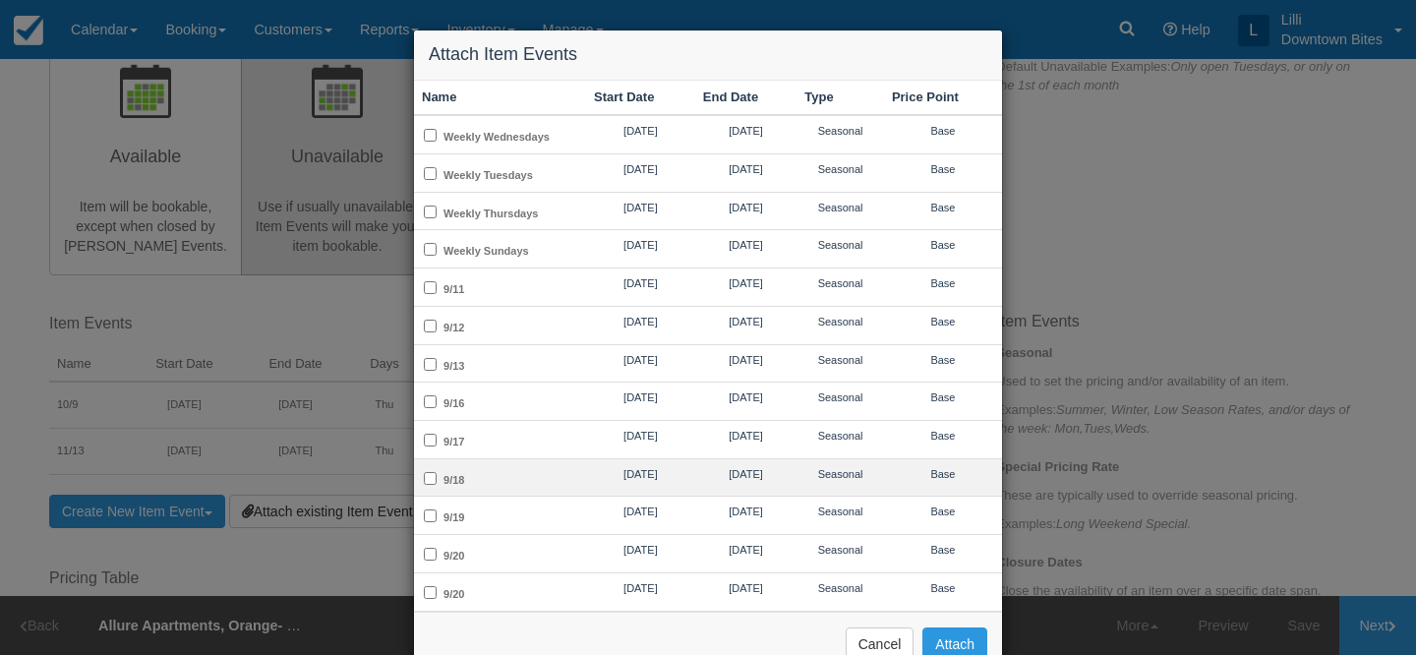
click at [508, 472] on td "9/18" at bounding box center [500, 477] width 172 height 38
checkbox input "true"
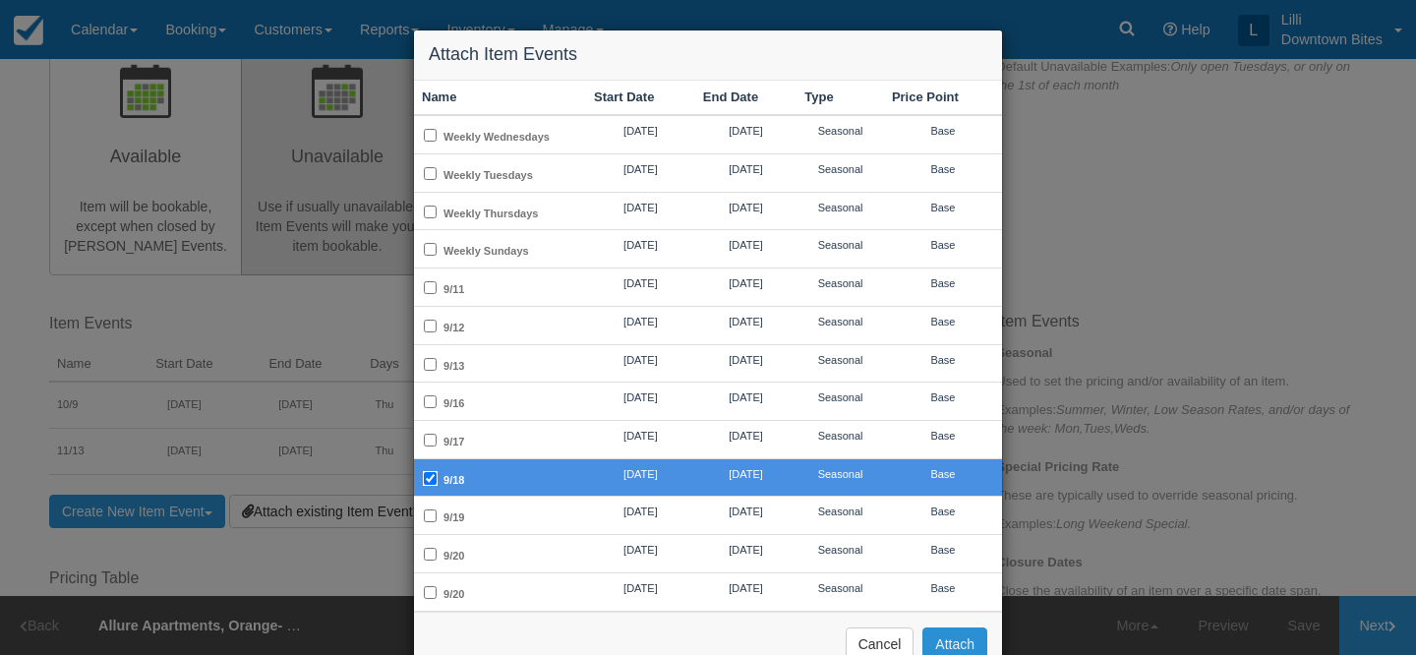
click at [955, 641] on button "Attach" at bounding box center [955, 644] width 65 height 33
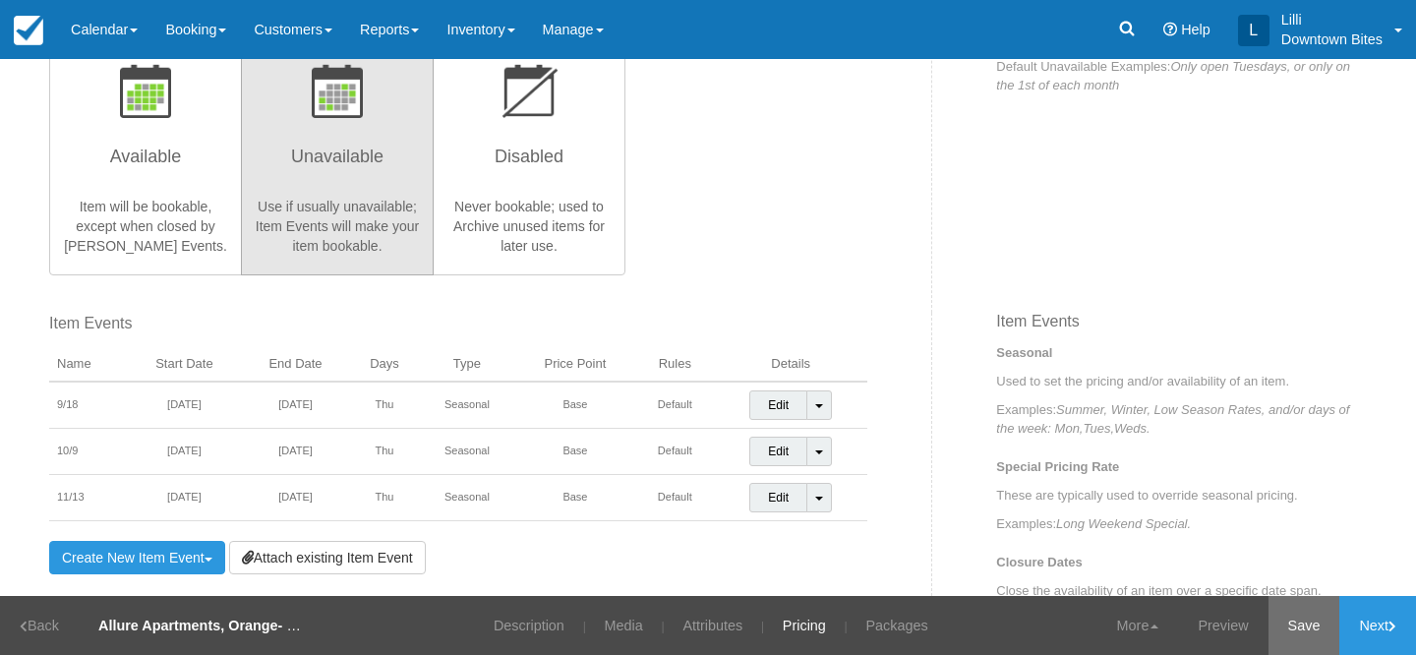
click at [1305, 631] on link "Save" at bounding box center [1305, 625] width 72 height 59
